Goal: Find specific page/section: Find specific page/section

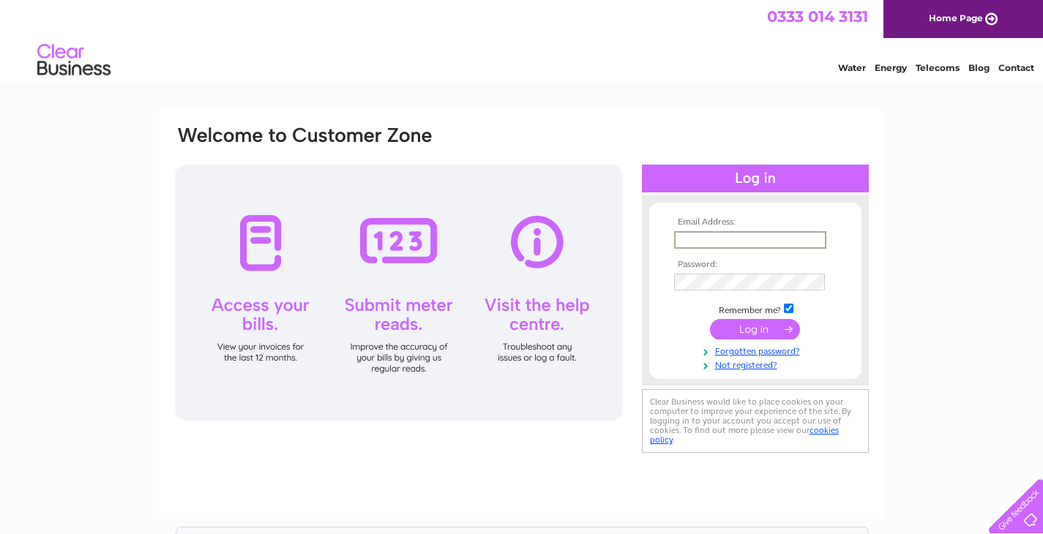
type input "merlyn.b.bignell@gmail.com"
click at [755, 328] on input "submit" at bounding box center [755, 329] width 90 height 20
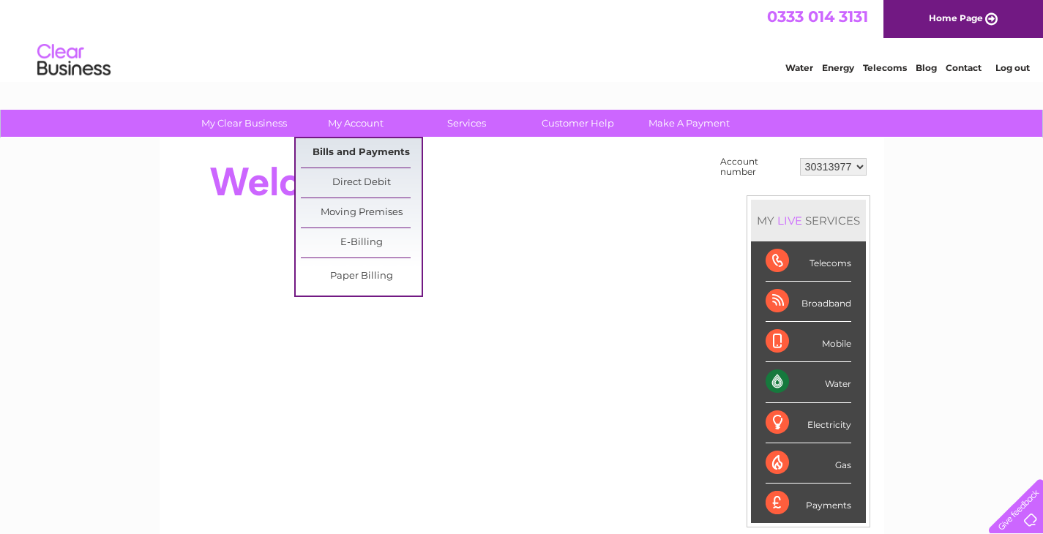
click at [343, 154] on link "Bills and Payments" at bounding box center [361, 152] width 121 height 29
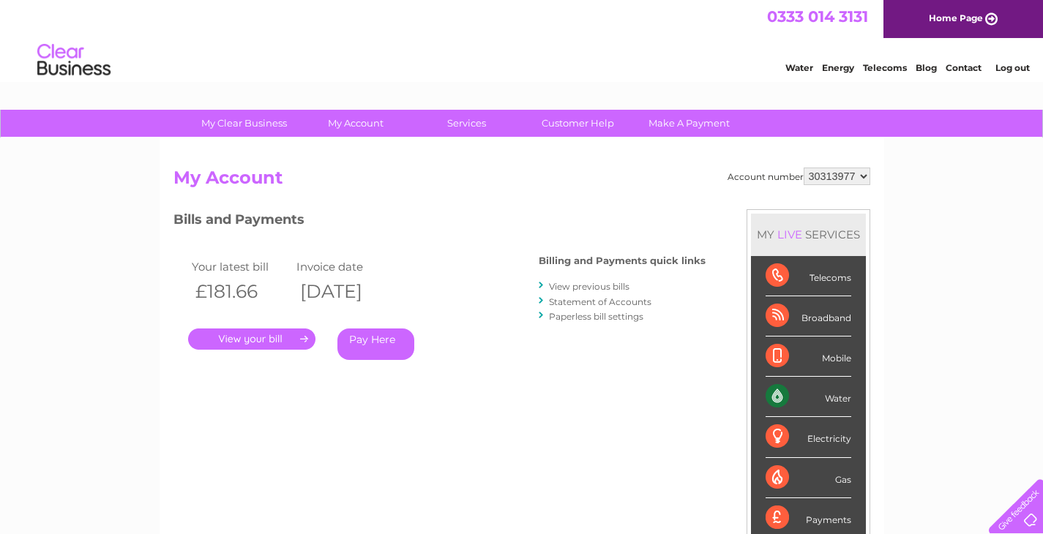
click at [281, 334] on link "." at bounding box center [251, 339] width 127 height 21
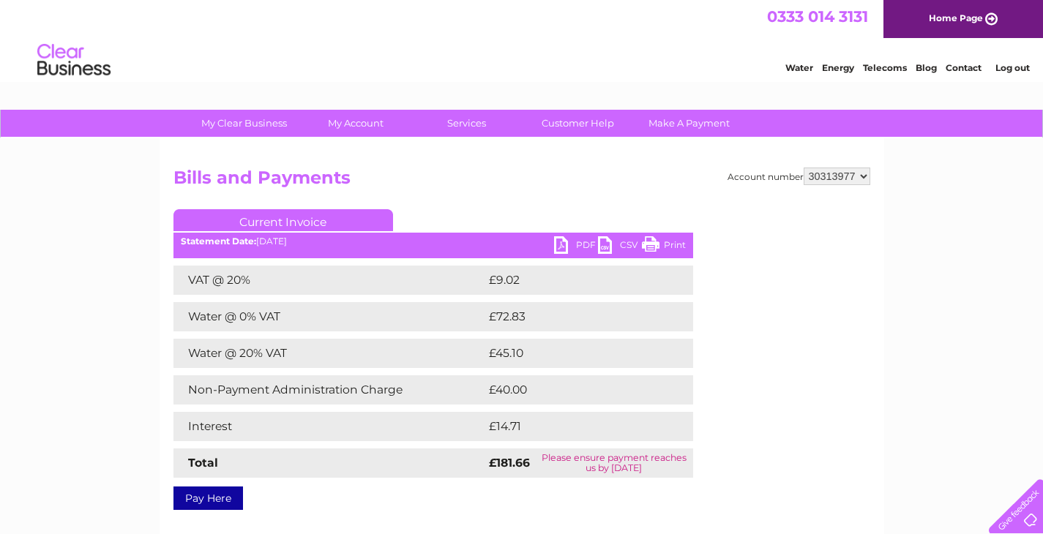
click at [573, 240] on link "PDF" at bounding box center [576, 246] width 44 height 21
